Goal: Task Accomplishment & Management: Use online tool/utility

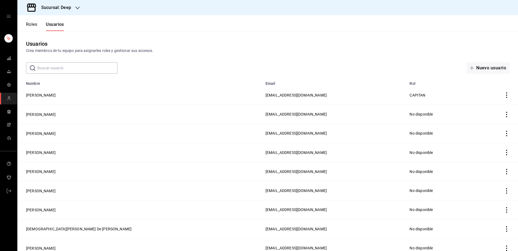
scroll to position [123, 0]
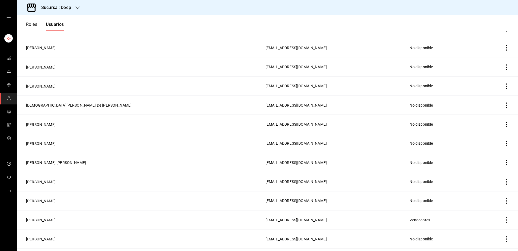
click at [262, 35] on td "[EMAIL_ADDRESS][DOMAIN_NAME]" at bounding box center [334, 28] width 144 height 19
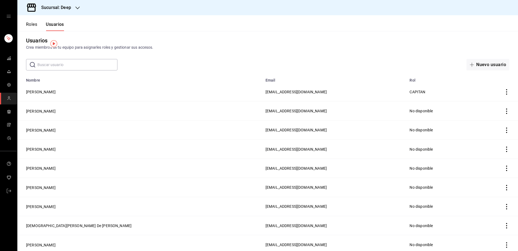
scroll to position [0, 0]
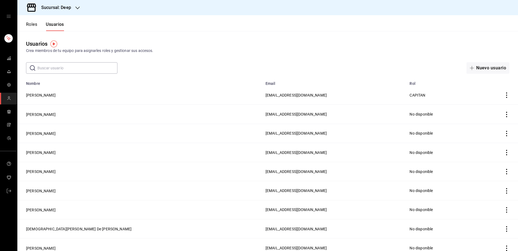
click at [78, 67] on input "text" at bounding box center [77, 67] width 80 height 11
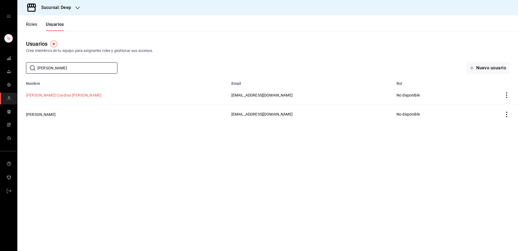
type input "[PERSON_NAME]"
click at [71, 96] on button "[PERSON_NAME] Cuadras [PERSON_NAME]" at bounding box center [63, 94] width 75 height 5
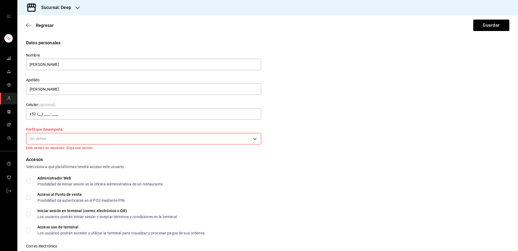
click at [100, 138] on body "Sucursal: Deep Regresar Guardar Datos personales Nombre [PERSON_NAME] Apellido …" at bounding box center [259, 125] width 518 height 251
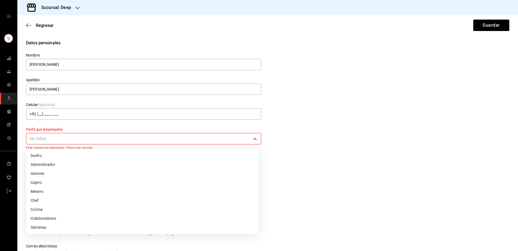
click at [52, 206] on li "Cocina" at bounding box center [142, 209] width 232 height 9
type input "KITCHEN"
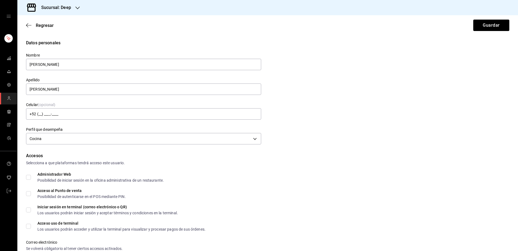
click at [224, 174] on div "Administrador Web Posibilidad de iniciar sesión en la oficina administrativa de…" at bounding box center [268, 177] width 484 height 10
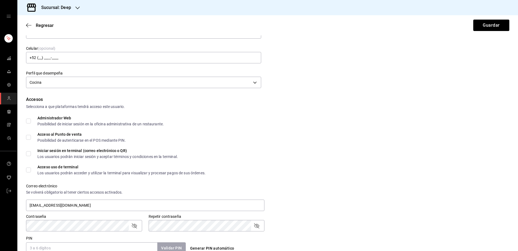
scroll to position [68, 0]
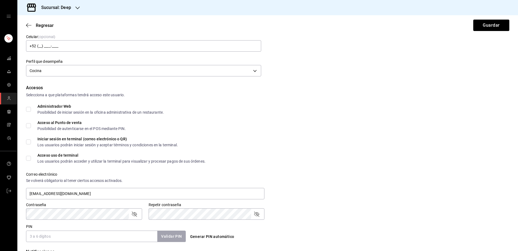
click at [30, 125] on input "Acceso al Punto de venta Posibilidad de autenticarse en el POS mediante PIN." at bounding box center [28, 125] width 5 height 5
checkbox input "true"
click at [283, 118] on div "Accesos Selecciona a que plataformas tendrá acceso este usuario. Administrador …" at bounding box center [268, 162] width 484 height 157
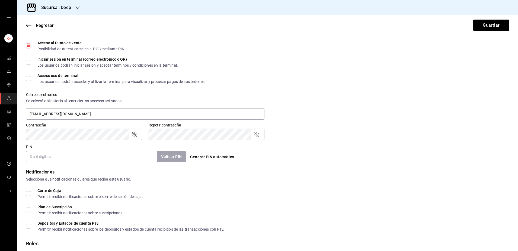
scroll to position [163, 0]
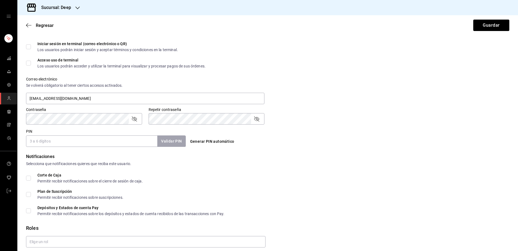
click at [122, 138] on input "PIN" at bounding box center [91, 140] width 131 height 11
type input "1122"
click at [160, 144] on button "Validar PIN" at bounding box center [171, 141] width 29 height 12
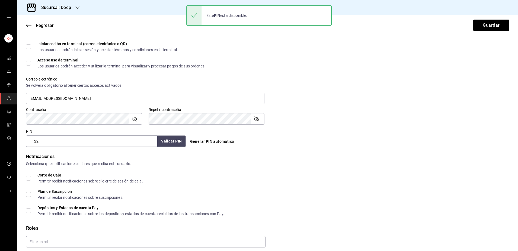
click at [266, 148] on form "Datos personales Nombre [PERSON_NAME] Cuadras [PERSON_NAME] Celular (opcional) …" at bounding box center [268, 69] width 484 height 385
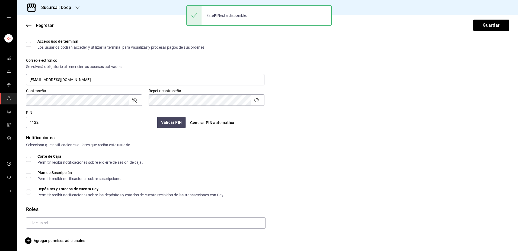
scroll to position [183, 0]
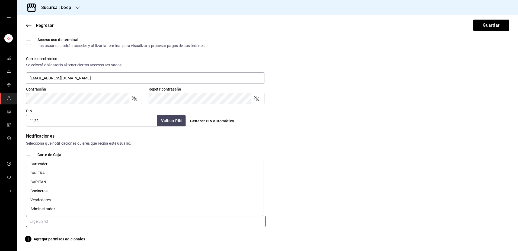
click at [182, 221] on input "text" at bounding box center [146, 220] width 240 height 11
click at [61, 191] on li "Cocineros" at bounding box center [144, 190] width 237 height 9
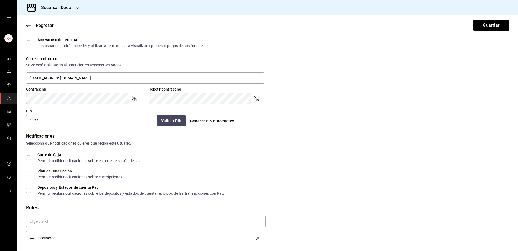
click at [381, 129] on form "Datos personales Nombre [PERSON_NAME] Cuadras [PERSON_NAME] Celular (opcional) …" at bounding box center [268, 57] width 484 height 403
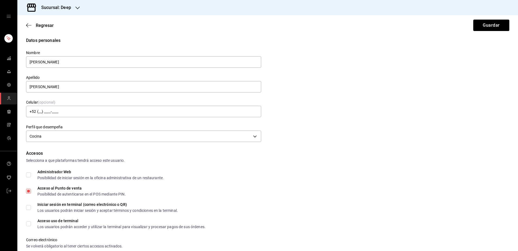
scroll to position [0, 0]
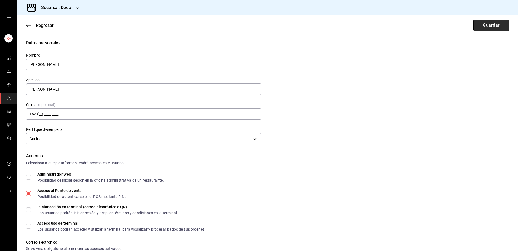
click at [478, 24] on button "Guardar" at bounding box center [492, 25] width 36 height 11
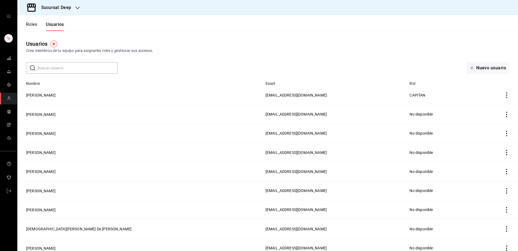
click at [105, 68] on input "text" at bounding box center [77, 67] width 80 height 11
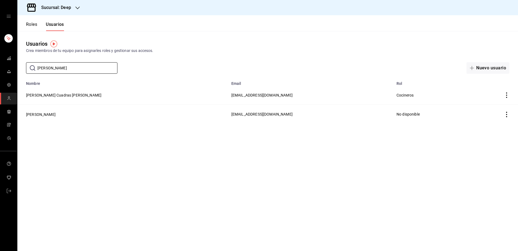
type input "[PERSON_NAME]"
click at [196, 60] on div "Usuarios Crea miembros de tu equipo para asignarles roles y gestionar sus acces…" at bounding box center [267, 52] width 501 height 43
click at [12, 57] on link "mailbox folders" at bounding box center [8, 59] width 17 height 12
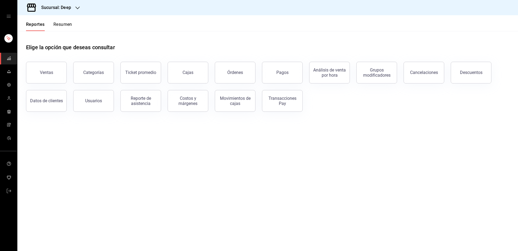
click at [164, 32] on div "Elige la opción que deseas consultar" at bounding box center [268, 43] width 484 height 24
click at [9, 101] on span "mailbox folders" at bounding box center [9, 98] width 4 height 7
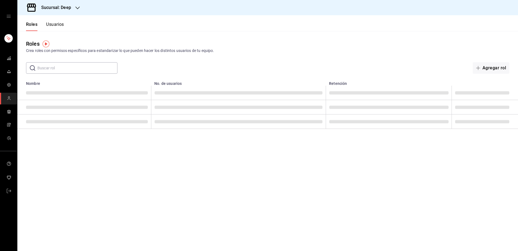
click at [70, 69] on input "text" at bounding box center [77, 67] width 80 height 11
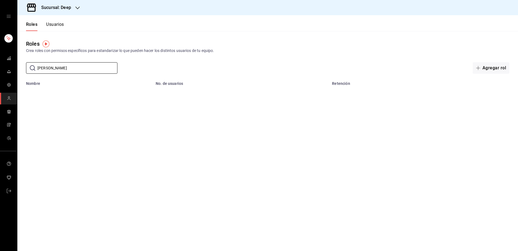
click at [149, 68] on div "​ [PERSON_NAME] rol" at bounding box center [267, 67] width 501 height 11
click at [103, 67] on input "[PERSON_NAME]" at bounding box center [77, 67] width 80 height 11
type input "m"
click at [103, 67] on input "[PERSON_NAME]" at bounding box center [77, 67] width 80 height 11
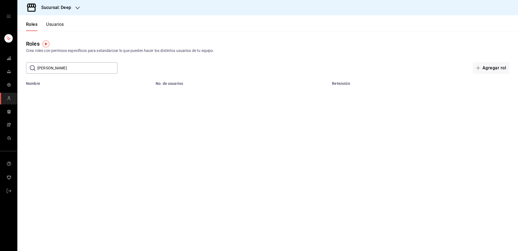
click at [103, 67] on input "[PERSON_NAME]" at bounding box center [77, 67] width 80 height 11
type input "[PERSON_NAME]"
click at [55, 27] on button "Usuarios" at bounding box center [55, 26] width 18 height 9
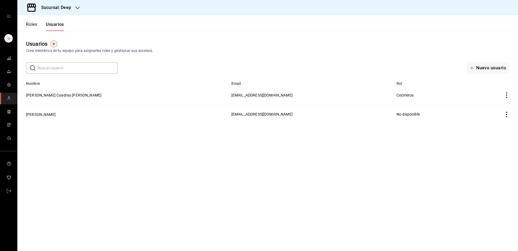
click at [66, 66] on input "text" at bounding box center [77, 67] width 80 height 11
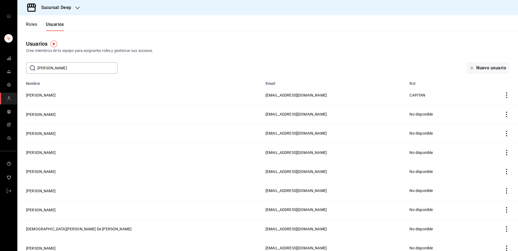
click at [170, 68] on div "​ [PERSON_NAME] ​ Nuevo usuario" at bounding box center [267, 67] width 501 height 11
click at [100, 67] on input "[PERSON_NAME]" at bounding box center [77, 67] width 80 height 11
type input "m"
type input "[PERSON_NAME]"
click at [158, 61] on div "Usuarios Crea miembros de tu equipo para asignarles roles y gestionar sus acces…" at bounding box center [267, 52] width 501 height 43
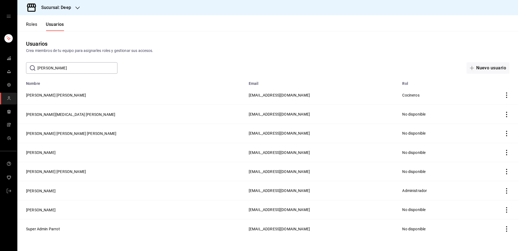
type input "[PERSON_NAME]"
click at [32, 70] on icon at bounding box center [32, 67] width 5 height 5
click at [190, 67] on div "​ [PERSON_NAME] ​ Nuevo usuario" at bounding box center [267, 67] width 501 height 11
click at [10, 100] on span "mailbox folders" at bounding box center [9, 98] width 4 height 7
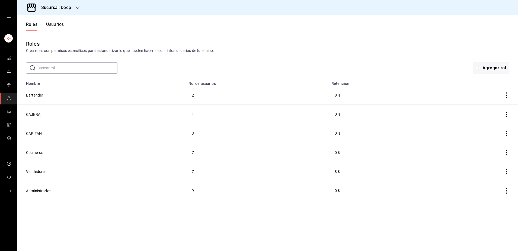
click at [57, 26] on button "Usuarios" at bounding box center [55, 26] width 18 height 9
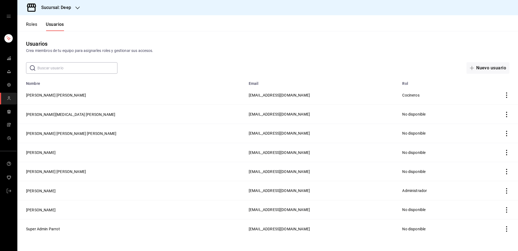
click at [59, 70] on input "text" at bounding box center [77, 67] width 80 height 11
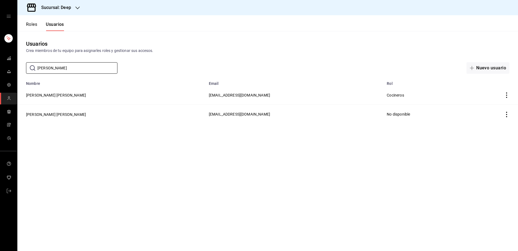
type input "[PERSON_NAME]"
click at [132, 58] on div "Usuarios Crea miembros de tu equipo para asignarles roles y gestionar sus acces…" at bounding box center [267, 52] width 501 height 43
click at [66, 96] on button "[PERSON_NAME] Cuadras [PERSON_NAME]" at bounding box center [56, 94] width 60 height 5
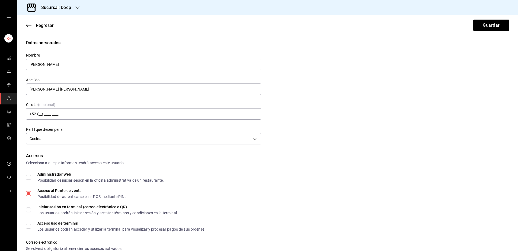
click at [231, 159] on div "Accesos Selecciona a que plataformas tendrá acceso este usuario." at bounding box center [268, 158] width 484 height 13
click at [47, 28] on div "Regresar Guardar" at bounding box center [267, 25] width 501 height 20
click at [47, 26] on span "Regresar" at bounding box center [45, 25] width 18 height 5
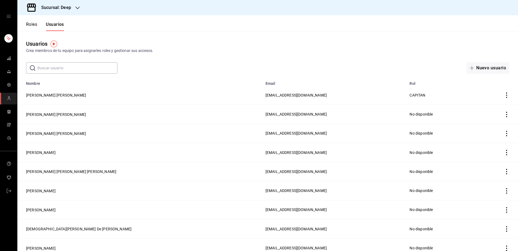
click at [32, 27] on button "Roles" at bounding box center [31, 26] width 11 height 9
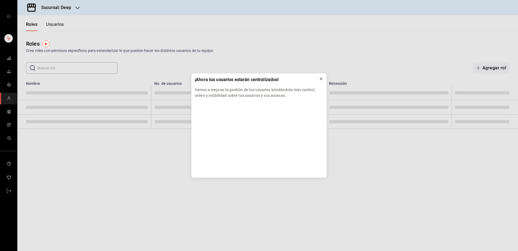
click at [321, 80] on icon at bounding box center [321, 79] width 4 height 4
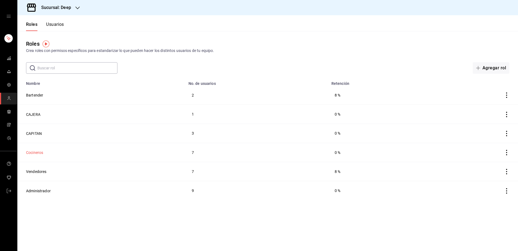
click at [40, 150] on button "Cocineros" at bounding box center [34, 152] width 17 height 5
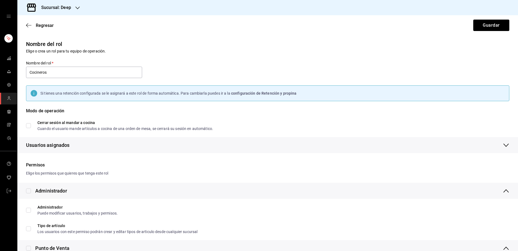
click at [195, 155] on div "Nombre del rol Elige o crea un rol para tu equipo de operación. Nombre del rol …" at bounding box center [267, 104] width 501 height 143
click at [474, 25] on button "Guardar" at bounding box center [492, 25] width 36 height 11
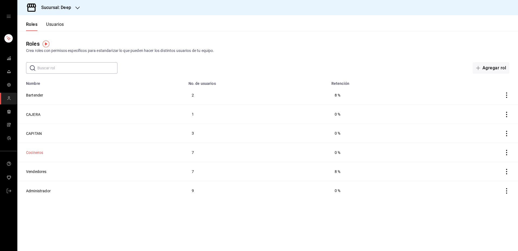
click at [39, 153] on button "Cocineros" at bounding box center [34, 152] width 17 height 5
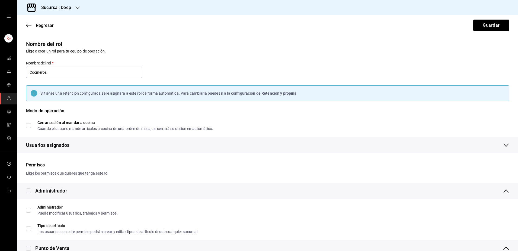
click at [216, 159] on div "Nombre del rol Elige o crea un rol para tu equipo de operación. Nombre del rol …" at bounding box center [267, 104] width 501 height 143
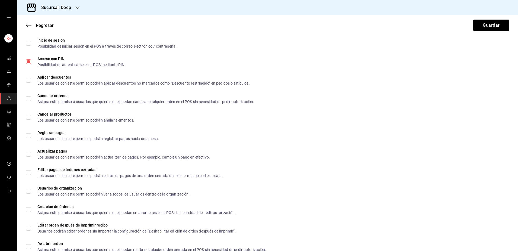
scroll to position [204, 0]
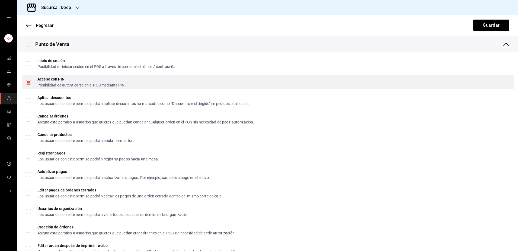
click at [27, 81] on input "Acceso con PIN Posibilidad de autenticarse en el POS mediante PIN." at bounding box center [28, 82] width 5 height 5
checkbox input "false"
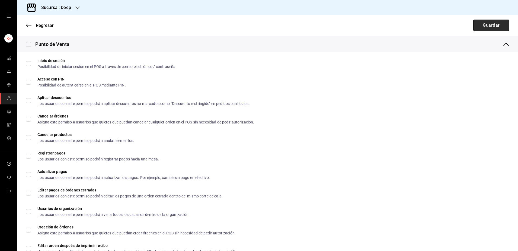
click at [474, 26] on button "Guardar" at bounding box center [492, 25] width 36 height 11
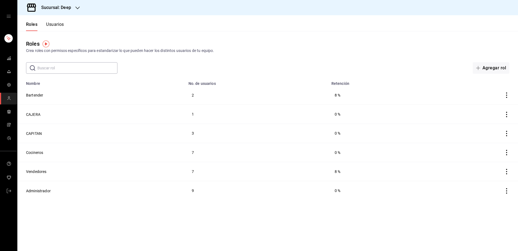
click at [56, 26] on button "Usuarios" at bounding box center [55, 26] width 18 height 9
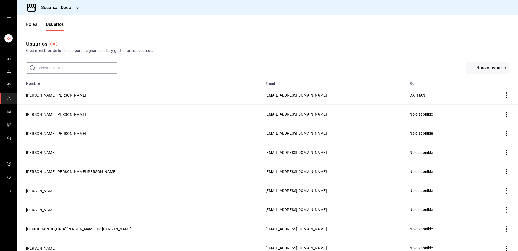
click at [77, 66] on input "text" at bounding box center [77, 67] width 80 height 11
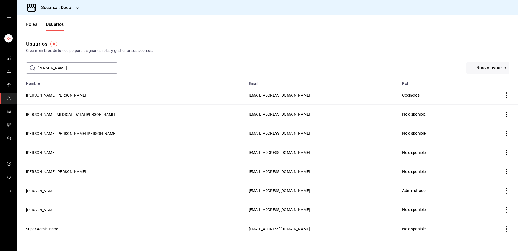
type input "[PERSON_NAME]"
click at [184, 57] on div "Usuarios Crea miembros de tu equipo para asignarles roles y gestionar sus acces…" at bounding box center [267, 52] width 501 height 43
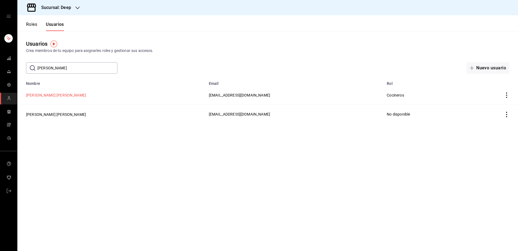
click at [70, 94] on button "[PERSON_NAME] Cuadras [PERSON_NAME]" at bounding box center [56, 94] width 60 height 5
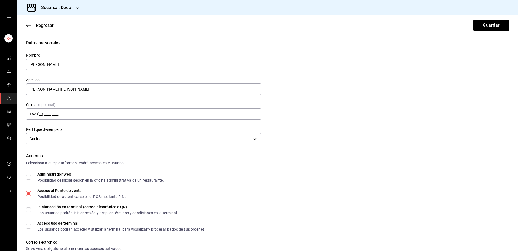
click at [280, 149] on form "Datos personales Nombre [PERSON_NAME] Cuadras [PERSON_NAME] Celular (opcional) …" at bounding box center [268, 232] width 484 height 385
click at [40, 25] on span "Regresar" at bounding box center [45, 25] width 18 height 5
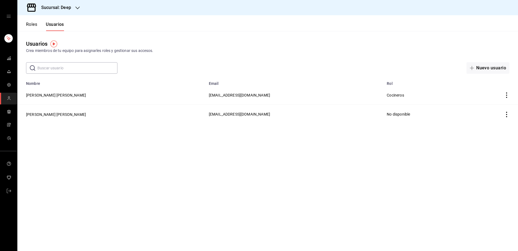
click at [232, 40] on div "Usuarios Crea miembros de tu equipo para asignarles roles y gestionar sus acces…" at bounding box center [267, 47] width 501 height 14
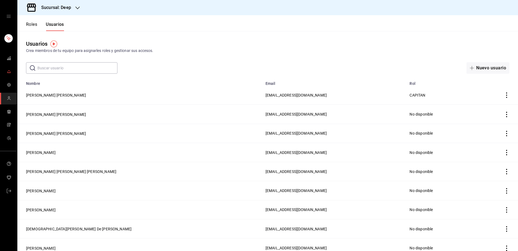
click at [9, 71] on icon "mailbox folders" at bounding box center [9, 71] width 4 height 4
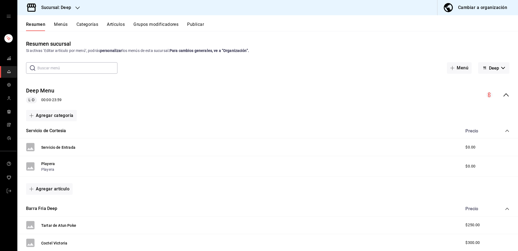
click at [119, 24] on button "Artículos" at bounding box center [116, 26] width 18 height 9
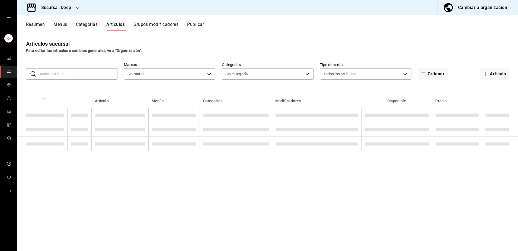
type input "4a277d3d-b871-4e54-9010-bb562c7bff6e"
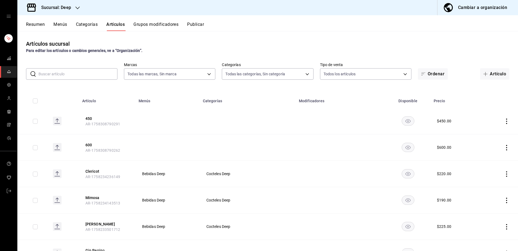
type input "ddb230fc-2149-46a3-9158-6941609bcea4,37b1b8cc-20bc-4ec6-9eb2-fc1007adb248,52e76…"
click at [84, 75] on input "text" at bounding box center [78, 73] width 79 height 11
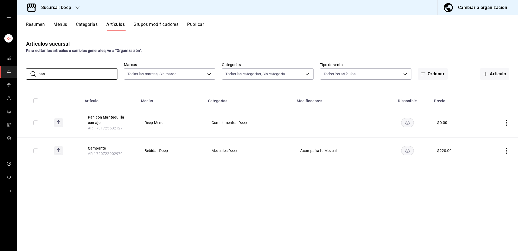
type input "pan"
click at [90, 89] on div "Artículos sucursal Para editar los artículos o cambios generales, ve a “Organiz…" at bounding box center [267, 140] width 501 height 219
click at [117, 116] on button "Pan con Mantequilla con ajo" at bounding box center [109, 119] width 43 height 11
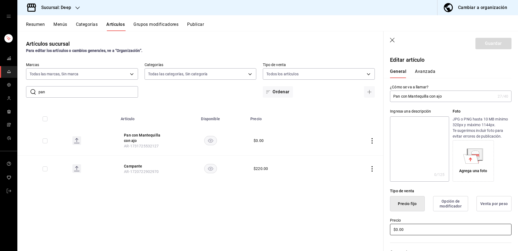
click at [420, 227] on input "$0.00" at bounding box center [451, 228] width 122 height 11
type input "$0.00"
type input "$20.00"
click at [487, 44] on button "Guardar" at bounding box center [494, 43] width 36 height 11
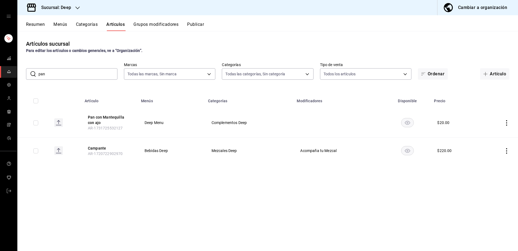
click at [86, 73] on input "pan" at bounding box center [78, 73] width 79 height 11
type input "p"
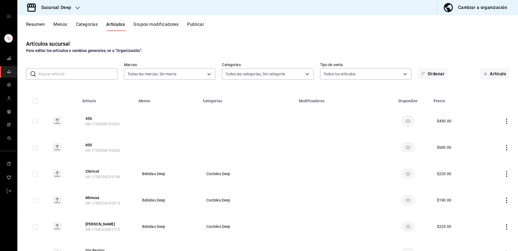
click at [228, 55] on div "Artículos sucursal Para editar los artículos o cambios generales, ve a “Organiz…" at bounding box center [267, 140] width 501 height 219
click at [9, 59] on rect "mailbox folders" at bounding box center [8, 59] width 1 height 1
